Goal: Unclear: Browse casually

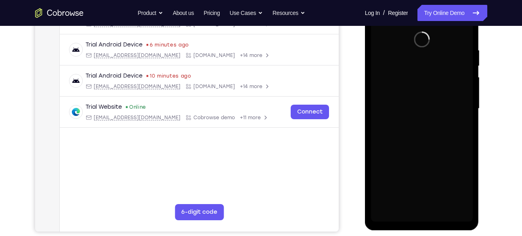
scroll to position [145, 0]
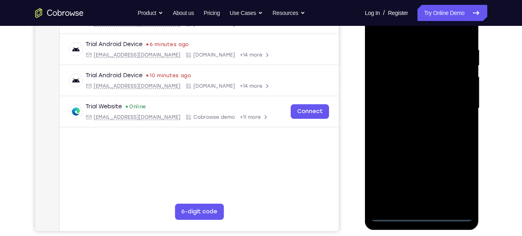
click at [420, 216] on div at bounding box center [422, 108] width 102 height 226
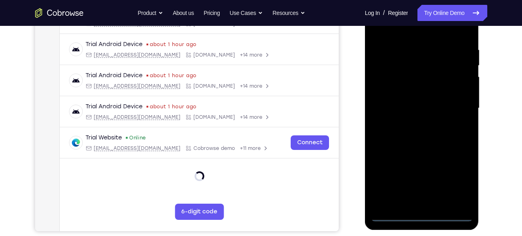
scroll to position [125, 0]
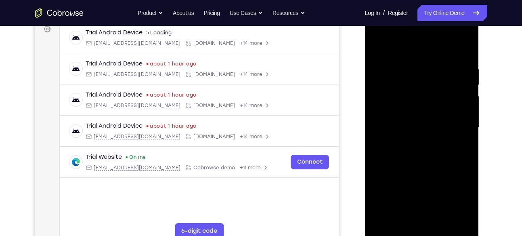
click at [455, 199] on div at bounding box center [422, 128] width 102 height 226
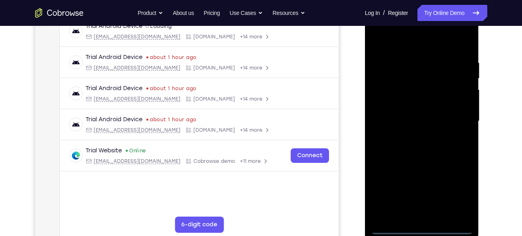
click at [392, 29] on div at bounding box center [422, 121] width 102 height 226
click at [456, 119] on div at bounding box center [422, 121] width 102 height 226
click at [414, 132] on div at bounding box center [422, 121] width 102 height 226
click at [411, 117] on div at bounding box center [422, 121] width 102 height 226
click at [412, 107] on div at bounding box center [422, 121] width 102 height 226
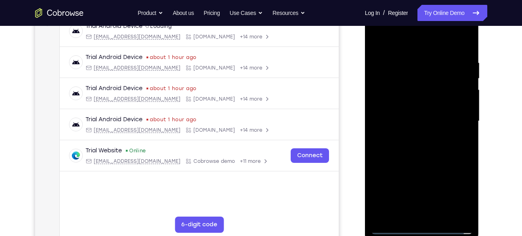
click at [408, 114] on div at bounding box center [422, 121] width 102 height 226
click at [416, 120] on div at bounding box center [422, 121] width 102 height 226
click at [418, 149] on div at bounding box center [422, 121] width 102 height 226
click at [420, 145] on div at bounding box center [422, 121] width 102 height 226
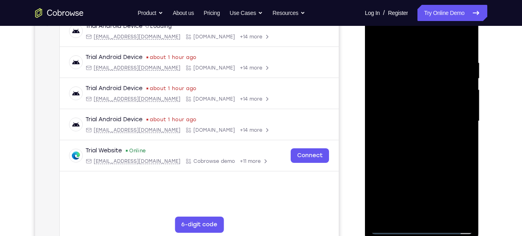
click at [422, 139] on div at bounding box center [422, 121] width 102 height 226
click at [419, 144] on div at bounding box center [422, 121] width 102 height 226
click at [418, 158] on div at bounding box center [422, 121] width 102 height 226
click at [410, 65] on div at bounding box center [422, 121] width 102 height 226
click at [460, 113] on div at bounding box center [422, 121] width 102 height 226
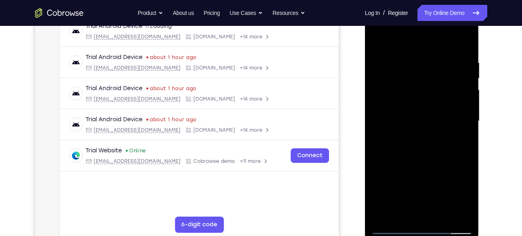
click at [460, 113] on div at bounding box center [422, 121] width 102 height 226
click at [458, 117] on div at bounding box center [422, 121] width 102 height 226
click at [460, 120] on div at bounding box center [422, 121] width 102 height 226
click at [463, 43] on div at bounding box center [422, 121] width 102 height 226
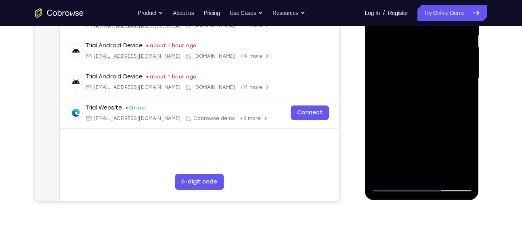
scroll to position [176, 0]
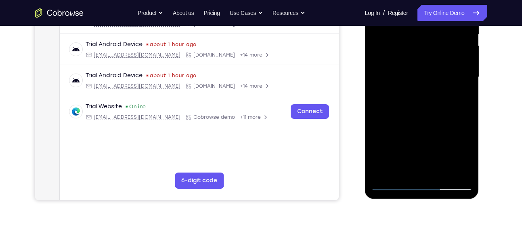
drag, startPoint x: 377, startPoint y: 106, endPoint x: 417, endPoint y: 94, distance: 41.4
click at [417, 94] on div at bounding box center [422, 77] width 102 height 226
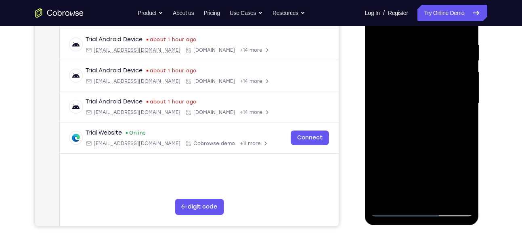
drag, startPoint x: 393, startPoint y: 130, endPoint x: 438, endPoint y: 128, distance: 45.3
click at [438, 128] on div at bounding box center [422, 103] width 102 height 226
click at [430, 117] on div at bounding box center [422, 103] width 102 height 226
click at [422, 90] on div at bounding box center [422, 103] width 102 height 226
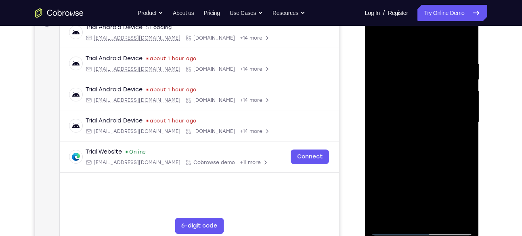
scroll to position [130, 0]
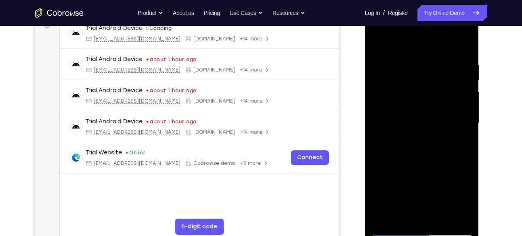
click at [408, 50] on div at bounding box center [422, 123] width 102 height 226
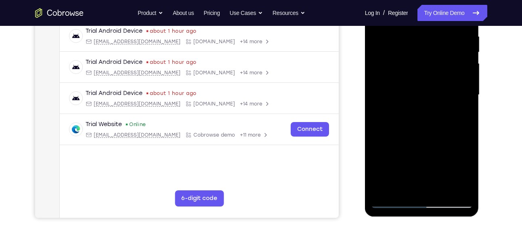
scroll to position [155, 0]
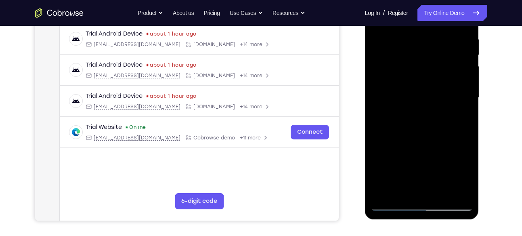
drag, startPoint x: 421, startPoint y: 113, endPoint x: 421, endPoint y: 41, distance: 71.5
click at [421, 41] on div at bounding box center [422, 98] width 102 height 226
drag, startPoint x: 418, startPoint y: 88, endPoint x: 418, endPoint y: 71, distance: 17.4
click at [418, 71] on div at bounding box center [422, 98] width 102 height 226
click at [392, 146] on div at bounding box center [422, 98] width 102 height 226
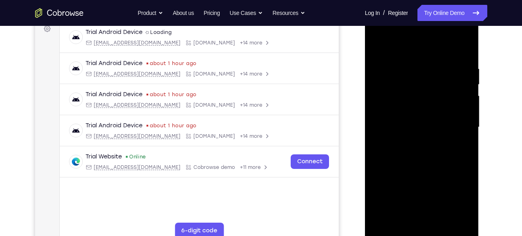
scroll to position [130, 0]
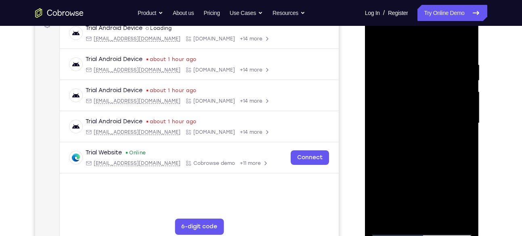
click at [435, 162] on div at bounding box center [422, 123] width 102 height 226
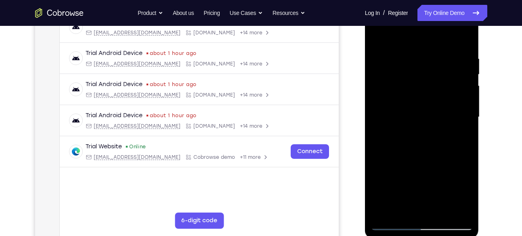
scroll to position [134, 0]
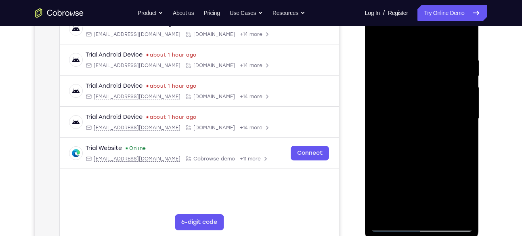
drag, startPoint x: 434, startPoint y: 167, endPoint x: 433, endPoint y: 115, distance: 52.1
click at [433, 115] on div at bounding box center [422, 119] width 102 height 226
drag, startPoint x: 428, startPoint y: 148, endPoint x: 429, endPoint y: 97, distance: 51.3
click at [429, 97] on div at bounding box center [422, 119] width 102 height 226
drag, startPoint x: 422, startPoint y: 150, endPoint x: 428, endPoint y: 99, distance: 51.2
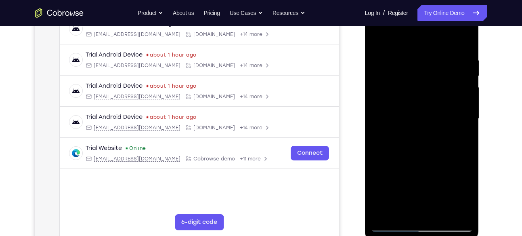
click at [428, 99] on div at bounding box center [422, 119] width 102 height 226
drag, startPoint x: 417, startPoint y: 174, endPoint x: 425, endPoint y: 109, distance: 65.9
click at [425, 109] on div at bounding box center [422, 119] width 102 height 226
click at [378, 39] on div at bounding box center [422, 119] width 102 height 226
drag, startPoint x: 430, startPoint y: 84, endPoint x: 430, endPoint y: 50, distance: 34.3
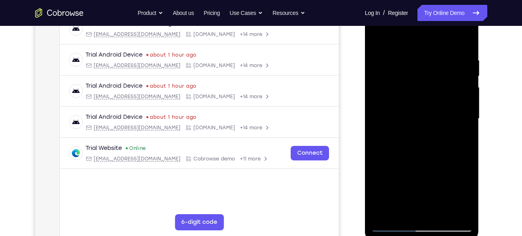
click at [430, 50] on div at bounding box center [422, 119] width 102 height 226
drag, startPoint x: 414, startPoint y: 149, endPoint x: 420, endPoint y: 99, distance: 51.2
click at [420, 99] on div at bounding box center [422, 119] width 102 height 226
drag, startPoint x: 418, startPoint y: 150, endPoint x: 415, endPoint y: 93, distance: 57.4
click at [415, 93] on div at bounding box center [422, 119] width 102 height 226
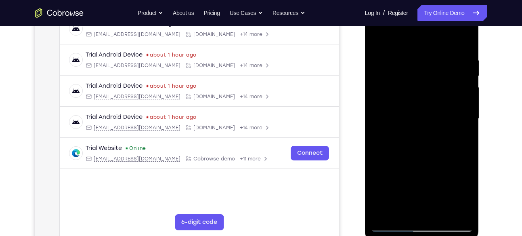
drag, startPoint x: 416, startPoint y: 141, endPoint x: 413, endPoint y: 75, distance: 66.3
click at [413, 75] on div at bounding box center [422, 119] width 102 height 226
click at [460, 100] on div at bounding box center [422, 119] width 102 height 226
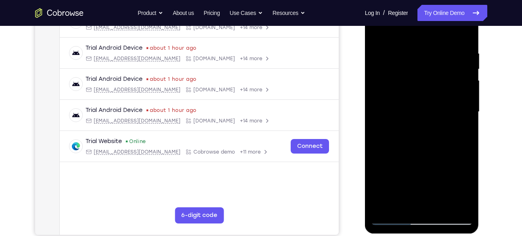
scroll to position [142, 0]
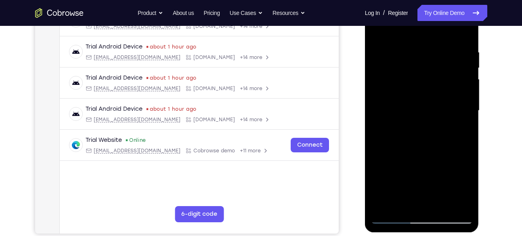
drag, startPoint x: 459, startPoint y: 90, endPoint x: 456, endPoint y: 148, distance: 58.2
click at [456, 148] on div at bounding box center [422, 111] width 102 height 226
click at [467, 117] on div at bounding box center [422, 111] width 102 height 226
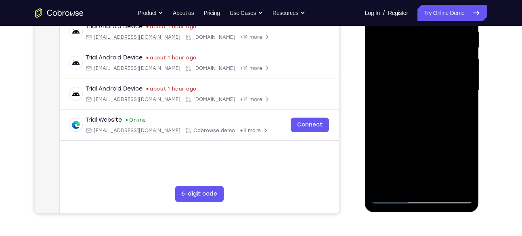
scroll to position [154, 0]
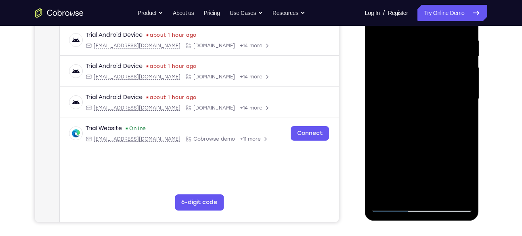
click at [467, 103] on div at bounding box center [422, 99] width 102 height 226
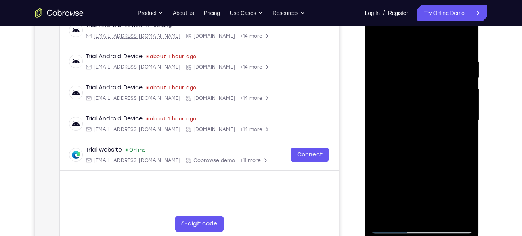
scroll to position [129, 0]
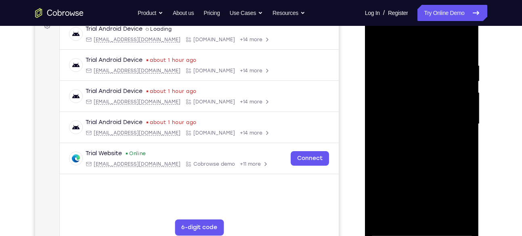
click at [467, 128] on div at bounding box center [422, 124] width 102 height 226
click at [378, 42] on div at bounding box center [422, 124] width 102 height 226
drag, startPoint x: 405, startPoint y: 136, endPoint x: 422, endPoint y: 27, distance: 110.3
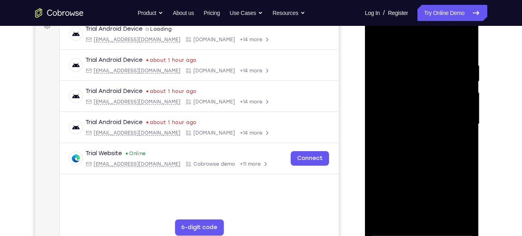
click at [422, 27] on div at bounding box center [422, 124] width 102 height 226
drag, startPoint x: 421, startPoint y: 114, endPoint x: 417, endPoint y: 158, distance: 44.2
click at [417, 158] on div at bounding box center [422, 124] width 102 height 226
drag, startPoint x: 442, startPoint y: 64, endPoint x: 442, endPoint y: 38, distance: 26.7
click at [442, 38] on div at bounding box center [422, 124] width 102 height 226
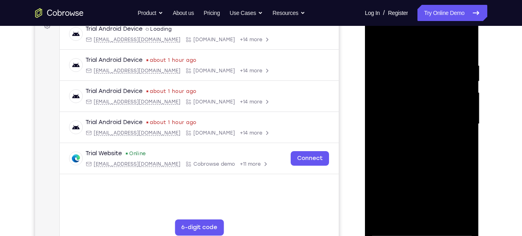
drag, startPoint x: 420, startPoint y: 155, endPoint x: 424, endPoint y: 103, distance: 52.2
click at [424, 103] on div at bounding box center [422, 124] width 102 height 226
drag, startPoint x: 429, startPoint y: 177, endPoint x: 433, endPoint y: 105, distance: 72.0
click at [433, 105] on div at bounding box center [422, 124] width 102 height 226
drag, startPoint x: 416, startPoint y: 174, endPoint x: 420, endPoint y: 61, distance: 113.9
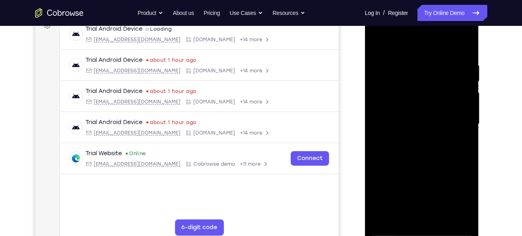
click at [420, 61] on div at bounding box center [422, 124] width 102 height 226
drag, startPoint x: 420, startPoint y: 136, endPoint x: 423, endPoint y: 81, distance: 55.4
click at [423, 81] on div at bounding box center [422, 124] width 102 height 226
click at [462, 119] on div at bounding box center [422, 124] width 102 height 226
drag, startPoint x: 427, startPoint y: 112, endPoint x: 425, endPoint y: 165, distance: 52.9
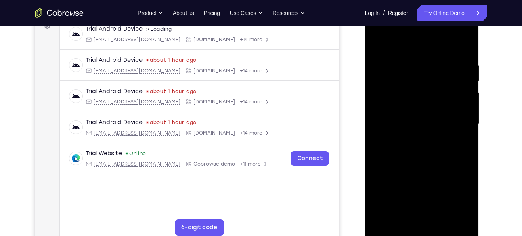
click at [425, 165] on div at bounding box center [422, 124] width 102 height 226
drag, startPoint x: 433, startPoint y: 125, endPoint x: 435, endPoint y: 100, distance: 25.6
click at [435, 100] on div at bounding box center [422, 124] width 102 height 226
drag, startPoint x: 418, startPoint y: 164, endPoint x: 424, endPoint y: 116, distance: 48.4
click at [424, 116] on div at bounding box center [422, 124] width 102 height 226
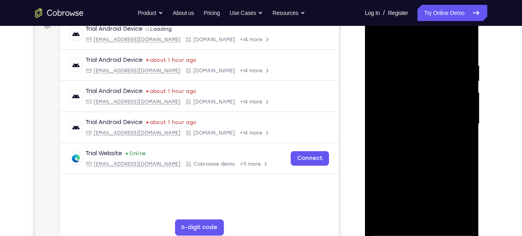
click at [377, 40] on div at bounding box center [422, 124] width 102 height 226
drag, startPoint x: 423, startPoint y: 166, endPoint x: 429, endPoint y: 84, distance: 82.2
click at [429, 84] on div at bounding box center [422, 124] width 102 height 226
drag, startPoint x: 417, startPoint y: 166, endPoint x: 418, endPoint y: 67, distance: 99.3
click at [418, 67] on div at bounding box center [422, 124] width 102 height 226
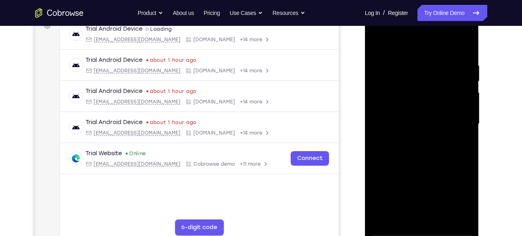
drag, startPoint x: 415, startPoint y: 159, endPoint x: 424, endPoint y: 59, distance: 100.2
click at [424, 59] on div at bounding box center [422, 124] width 102 height 226
click at [391, 141] on div at bounding box center [422, 124] width 102 height 226
drag, startPoint x: 422, startPoint y: 127, endPoint x: 422, endPoint y: 159, distance: 32.3
click at [422, 159] on div at bounding box center [422, 124] width 102 height 226
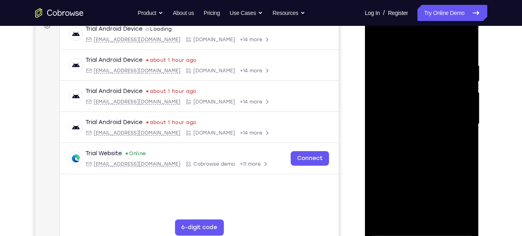
click at [468, 98] on div at bounding box center [422, 124] width 102 height 226
click at [468, 100] on div at bounding box center [422, 124] width 102 height 226
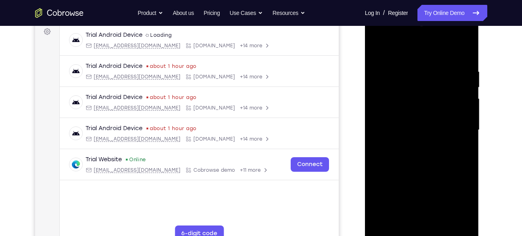
scroll to position [122, 0]
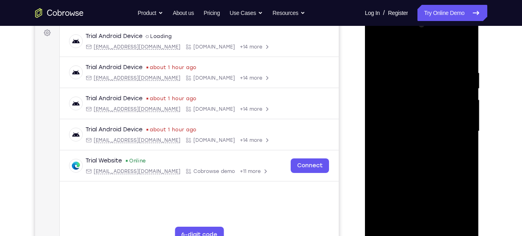
click at [467, 101] on div at bounding box center [422, 131] width 102 height 226
drag, startPoint x: 428, startPoint y: 124, endPoint x: 427, endPoint y: 147, distance: 23.4
click at [427, 147] on div at bounding box center [422, 131] width 102 height 226
click at [465, 106] on div at bounding box center [422, 131] width 102 height 226
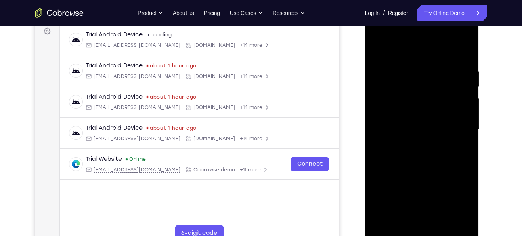
scroll to position [123, 0]
click at [467, 119] on div at bounding box center [422, 130] width 102 height 226
drag, startPoint x: 467, startPoint y: 119, endPoint x: 472, endPoint y: 122, distance: 6.0
click at [472, 122] on div at bounding box center [422, 130] width 102 height 226
click at [376, 120] on div at bounding box center [422, 130] width 102 height 226
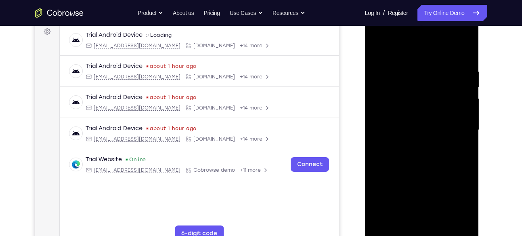
drag, startPoint x: 420, startPoint y: 122, endPoint x: 440, endPoint y: 108, distance: 25.0
click at [440, 108] on div at bounding box center [422, 130] width 102 height 226
click at [376, 44] on div at bounding box center [422, 130] width 102 height 226
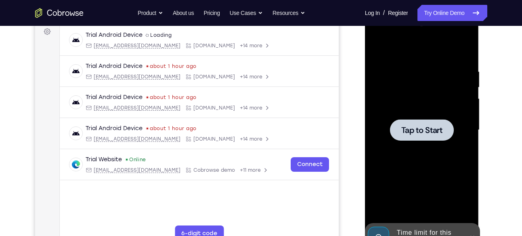
click at [409, 108] on div at bounding box center [422, 130] width 102 height 226
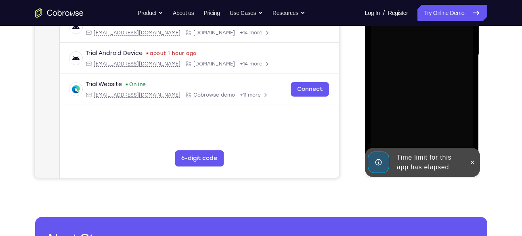
scroll to position [205, 0]
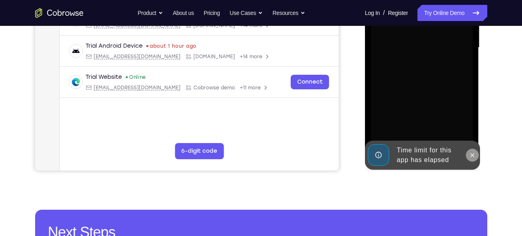
click at [475, 155] on icon at bounding box center [472, 155] width 6 height 6
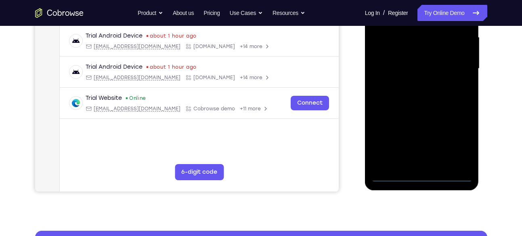
scroll to position [184, 0]
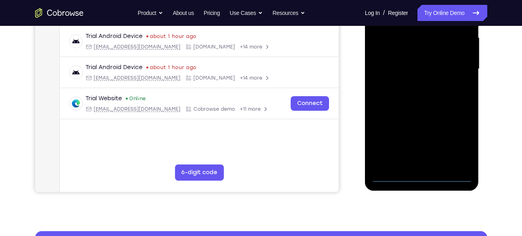
click at [428, 119] on div at bounding box center [422, 69] width 102 height 226
click at [423, 176] on div at bounding box center [422, 69] width 102 height 226
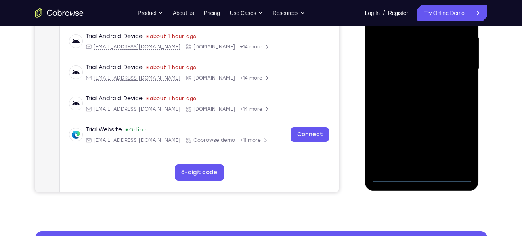
click at [458, 145] on div at bounding box center [422, 69] width 102 height 226
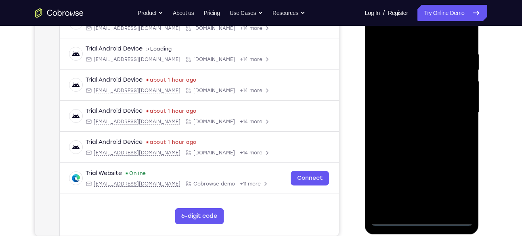
scroll to position [140, 0]
click at [386, 36] on div at bounding box center [422, 113] width 102 height 226
click at [451, 107] on div at bounding box center [422, 113] width 102 height 226
click at [412, 127] on div at bounding box center [422, 113] width 102 height 226
click at [408, 102] on div at bounding box center [422, 113] width 102 height 226
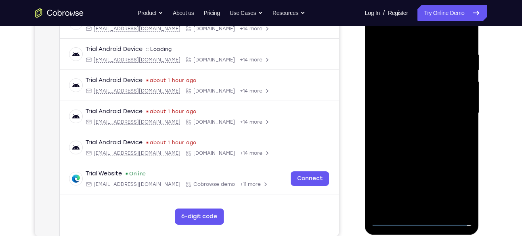
click at [411, 97] on div at bounding box center [422, 113] width 102 height 226
click at [419, 116] on div at bounding box center [422, 113] width 102 height 226
click at [423, 142] on div at bounding box center [422, 113] width 102 height 226
click at [424, 138] on div at bounding box center [422, 113] width 102 height 226
click at [422, 141] on div at bounding box center [422, 113] width 102 height 226
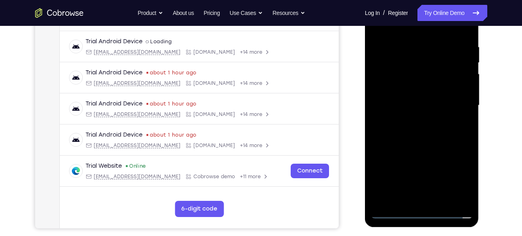
scroll to position [148, 0]
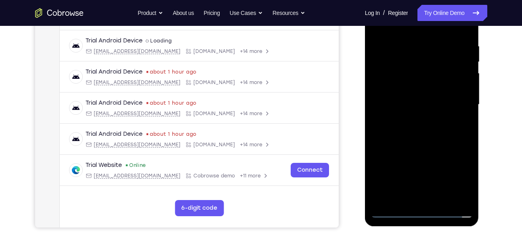
click at [428, 144] on div at bounding box center [422, 105] width 102 height 226
click at [378, 180] on div at bounding box center [422, 105] width 102 height 226
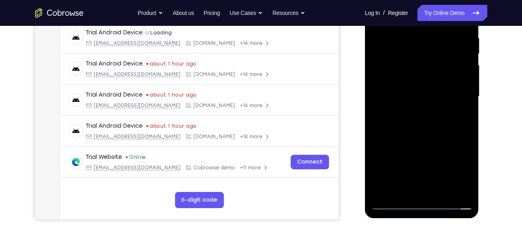
scroll to position [157, 0]
click at [466, 114] on div at bounding box center [422, 96] width 102 height 226
click at [443, 186] on div at bounding box center [422, 96] width 102 height 226
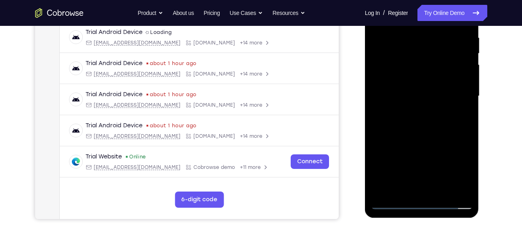
click at [433, 139] on div at bounding box center [422, 96] width 102 height 226
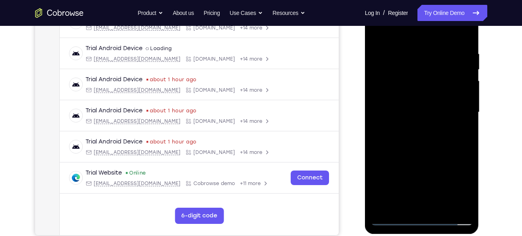
scroll to position [140, 0]
click at [418, 41] on div at bounding box center [422, 113] width 102 height 226
click at [417, 109] on div at bounding box center [422, 113] width 102 height 226
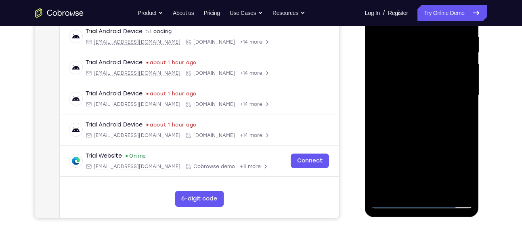
scroll to position [162, 0]
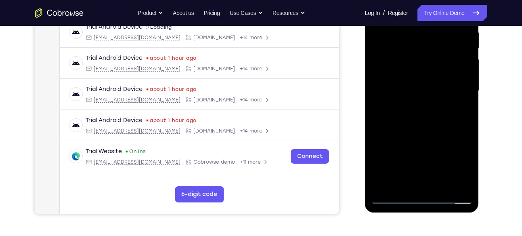
click at [405, 182] on div at bounding box center [422, 91] width 102 height 226
click at [459, 112] on div at bounding box center [422, 91] width 102 height 226
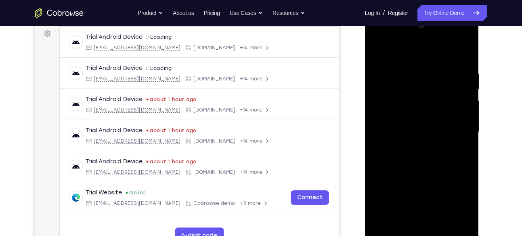
scroll to position [120, 0]
click at [377, 52] on div at bounding box center [422, 132] width 102 height 226
click at [393, 61] on div at bounding box center [422, 132] width 102 height 226
drag, startPoint x: 416, startPoint y: 153, endPoint x: 416, endPoint y: 182, distance: 28.7
click at [416, 182] on div at bounding box center [422, 132] width 102 height 226
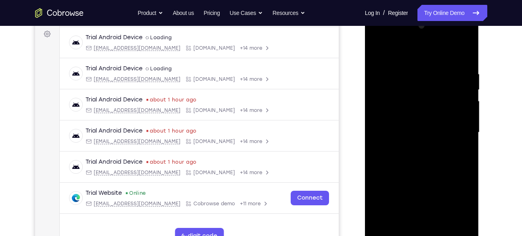
drag, startPoint x: 413, startPoint y: 152, endPoint x: 413, endPoint y: 204, distance: 51.7
click at [413, 204] on div at bounding box center [422, 132] width 102 height 226
drag, startPoint x: 411, startPoint y: 140, endPoint x: 410, endPoint y: 167, distance: 27.5
click at [410, 167] on div at bounding box center [422, 132] width 102 height 226
click at [416, 63] on div at bounding box center [422, 132] width 102 height 226
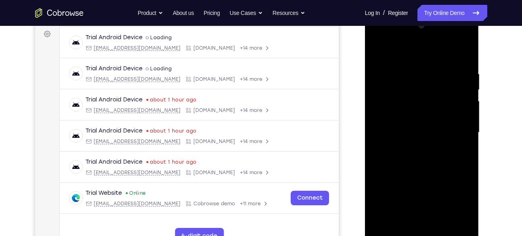
click at [413, 73] on div at bounding box center [422, 132] width 102 height 226
click at [407, 99] on div at bounding box center [422, 132] width 102 height 226
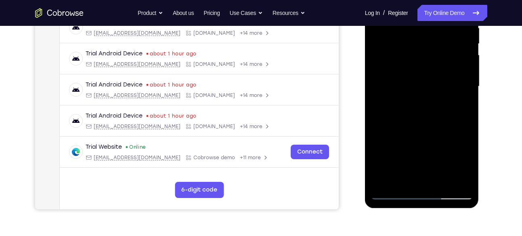
scroll to position [167, 0]
click at [461, 108] on div at bounding box center [422, 86] width 102 height 226
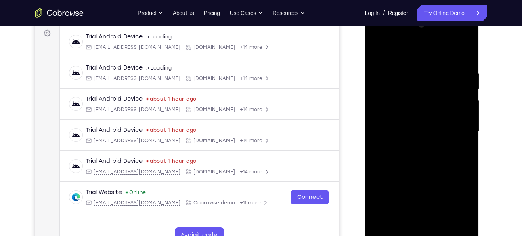
scroll to position [121, 0]
click at [378, 52] on div at bounding box center [422, 132] width 102 height 226
click at [412, 143] on div at bounding box center [422, 132] width 102 height 226
click at [382, 50] on div at bounding box center [422, 132] width 102 height 226
click at [403, 124] on div at bounding box center [422, 132] width 102 height 226
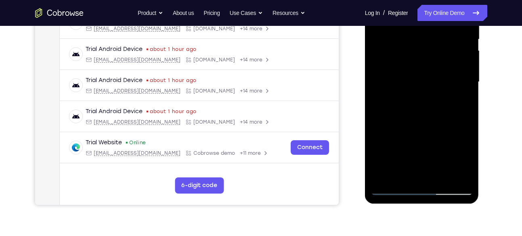
scroll to position [171, 0]
click at [460, 100] on div at bounding box center [422, 82] width 102 height 226
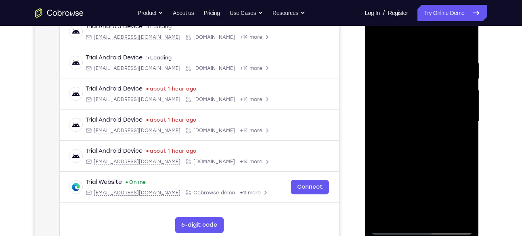
scroll to position [126, 0]
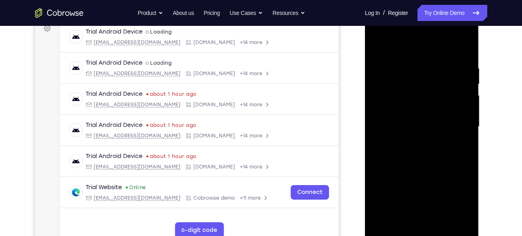
click at [375, 46] on div at bounding box center [422, 127] width 102 height 226
click at [386, 55] on div at bounding box center [422, 127] width 102 height 226
drag, startPoint x: 411, startPoint y: 121, endPoint x: 419, endPoint y: 190, distance: 69.1
click at [419, 190] on div at bounding box center [422, 127] width 102 height 226
click at [414, 58] on div at bounding box center [422, 127] width 102 height 226
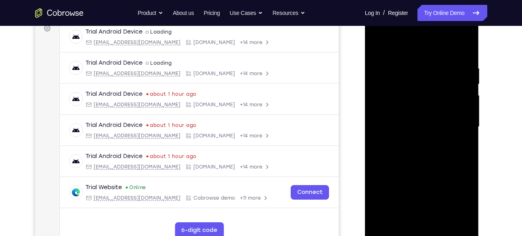
click at [412, 137] on div at bounding box center [422, 127] width 102 height 226
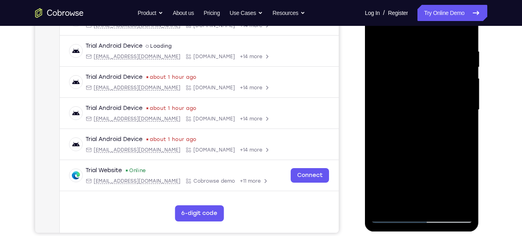
scroll to position [141, 0]
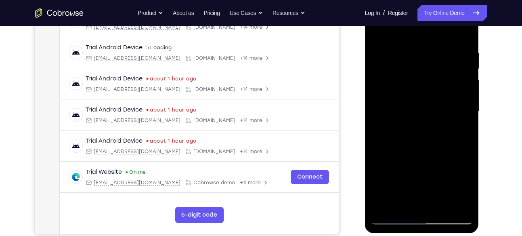
click at [376, 31] on div at bounding box center [422, 111] width 102 height 226
click at [411, 71] on div at bounding box center [422, 111] width 102 height 226
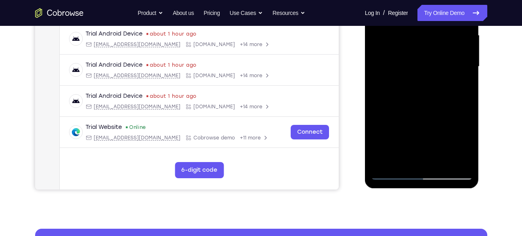
scroll to position [187, 0]
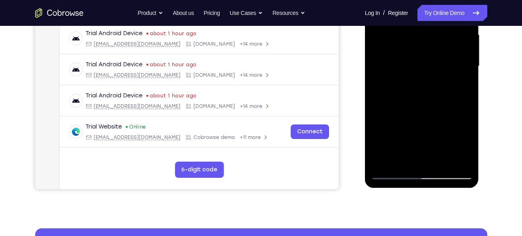
click at [460, 80] on div at bounding box center [422, 66] width 102 height 226
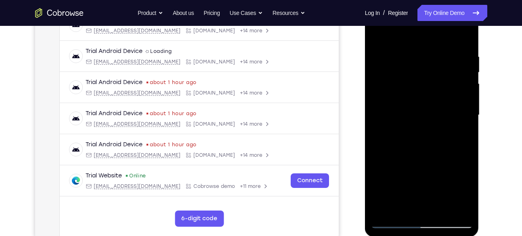
scroll to position [137, 0]
click at [379, 36] on div at bounding box center [422, 116] width 102 height 226
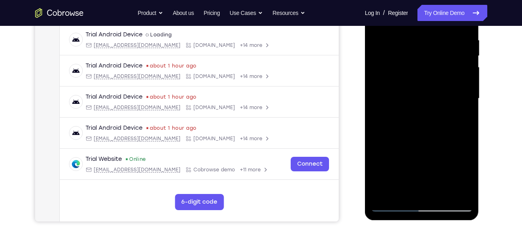
scroll to position [156, 0]
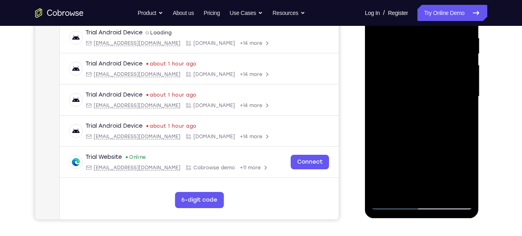
click at [385, 188] on div at bounding box center [422, 96] width 102 height 226
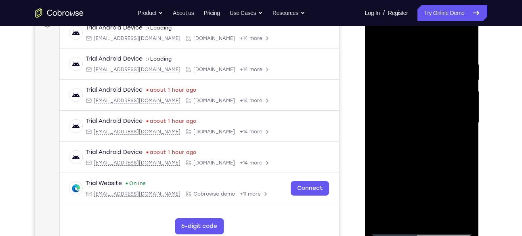
click at [458, 59] on div at bounding box center [422, 123] width 102 height 226
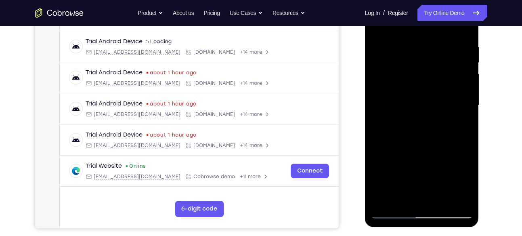
click at [464, 107] on div at bounding box center [422, 105] width 102 height 226
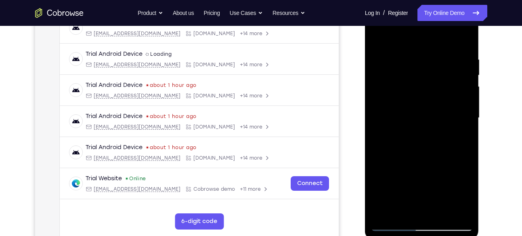
scroll to position [134, 0]
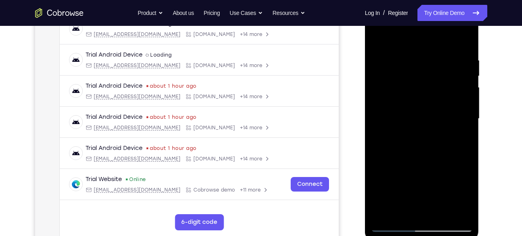
click at [464, 40] on div at bounding box center [422, 119] width 102 height 226
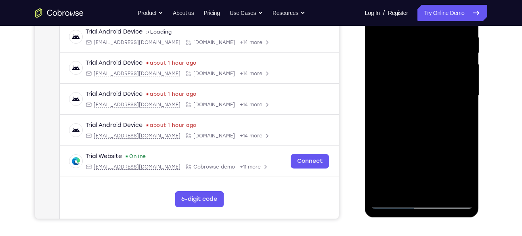
scroll to position [157, 0]
click at [386, 189] on div at bounding box center [422, 95] width 102 height 226
click at [420, 59] on div at bounding box center [422, 95] width 102 height 226
drag, startPoint x: 420, startPoint y: 59, endPoint x: 420, endPoint y: 139, distance: 79.6
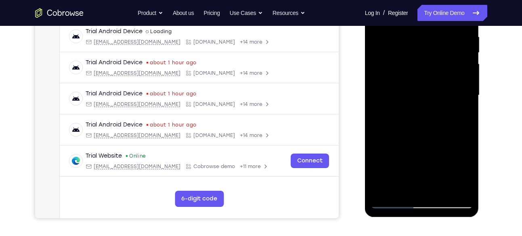
click at [420, 139] on div at bounding box center [422, 95] width 102 height 226
